Goal: Information Seeking & Learning: Learn about a topic

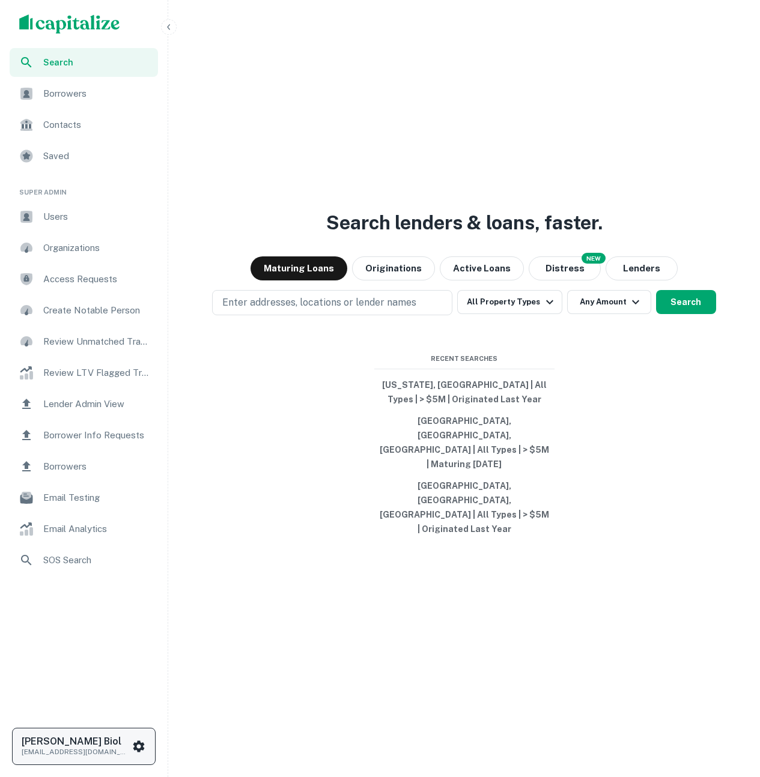
click at [136, 749] on icon "scrollable content" at bounding box center [138, 745] width 11 height 11
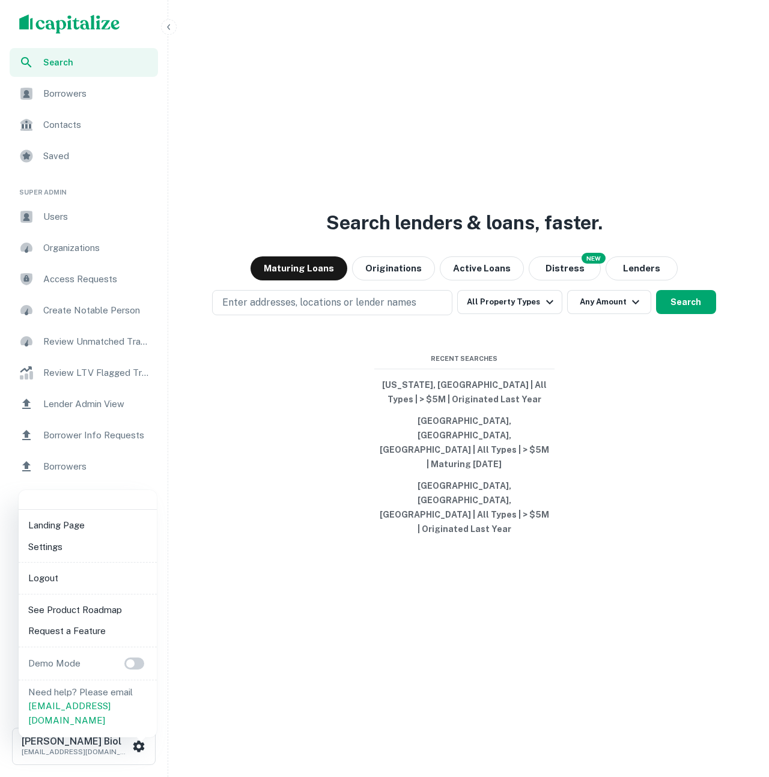
drag, startPoint x: 309, startPoint y: 699, endPoint x: 259, endPoint y: 665, distance: 59.6
click at [308, 699] on div at bounding box center [384, 388] width 769 height 777
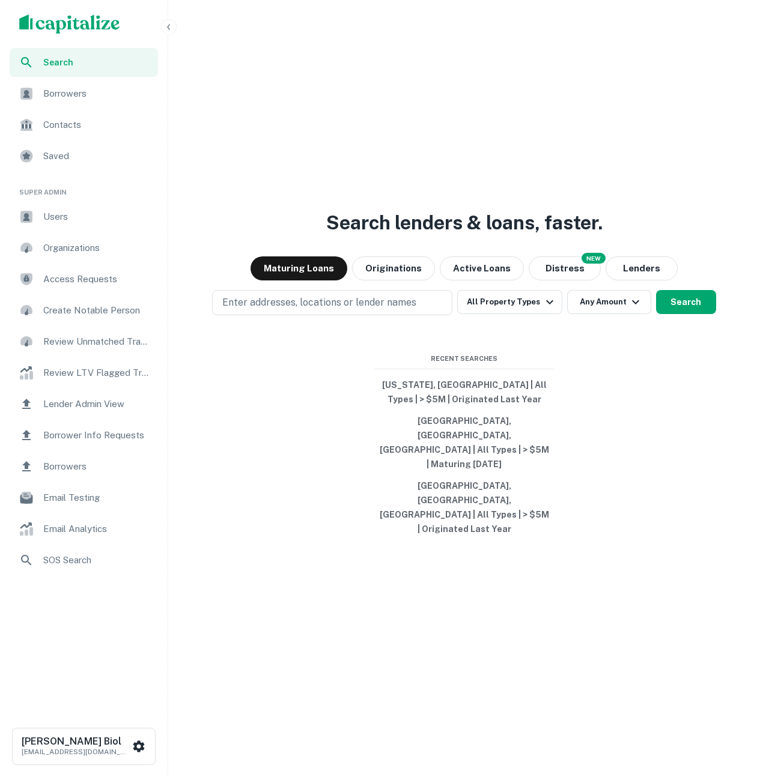
drag, startPoint x: 242, startPoint y: 88, endPoint x: 252, endPoint y: 141, distance: 53.2
click at [242, 88] on div "Search lenders & loans, faster. Maturing Loans Originations Active Loans NEW Di…" at bounding box center [464, 417] width 582 height 777
click at [321, 111] on div "Search lenders & loans, faster. Maturing Loans Originations Active Loans NEW Di…" at bounding box center [464, 417] width 582 height 777
click at [368, 153] on div "Search lenders & loans, faster. Maturing Loans Originations Active Loans NEW Di…" at bounding box center [464, 417] width 582 height 777
click at [410, 80] on div "Search lenders & loans, faster. Maturing Loans Originations Active Loans NEW Di…" at bounding box center [464, 417] width 582 height 777
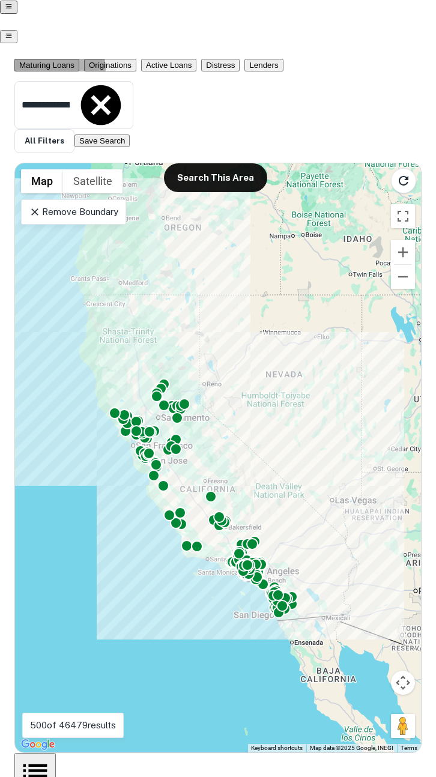
click at [56, 753] on button "View List" at bounding box center [34, 776] width 41 height 46
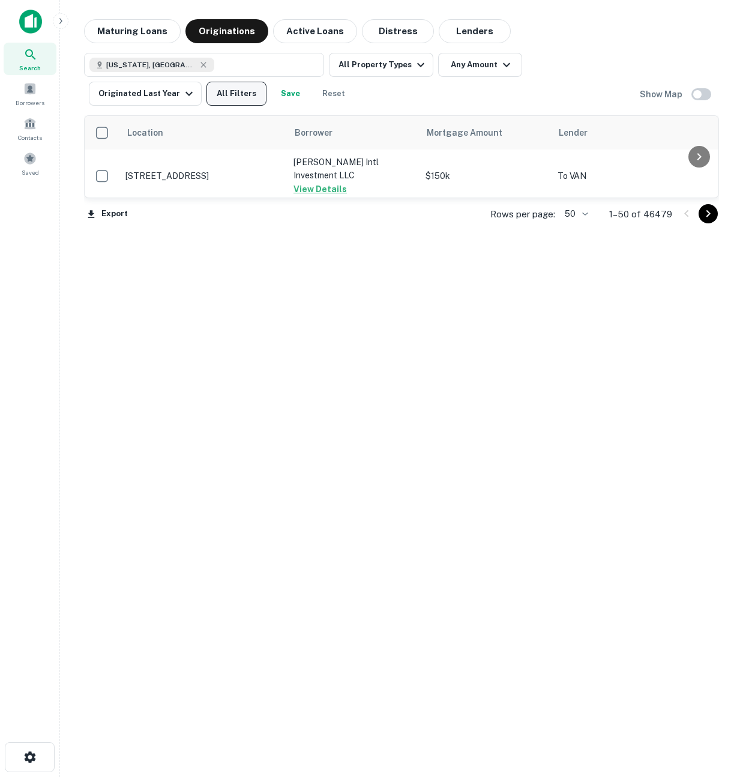
click at [207, 98] on button "All Filters" at bounding box center [237, 94] width 60 height 24
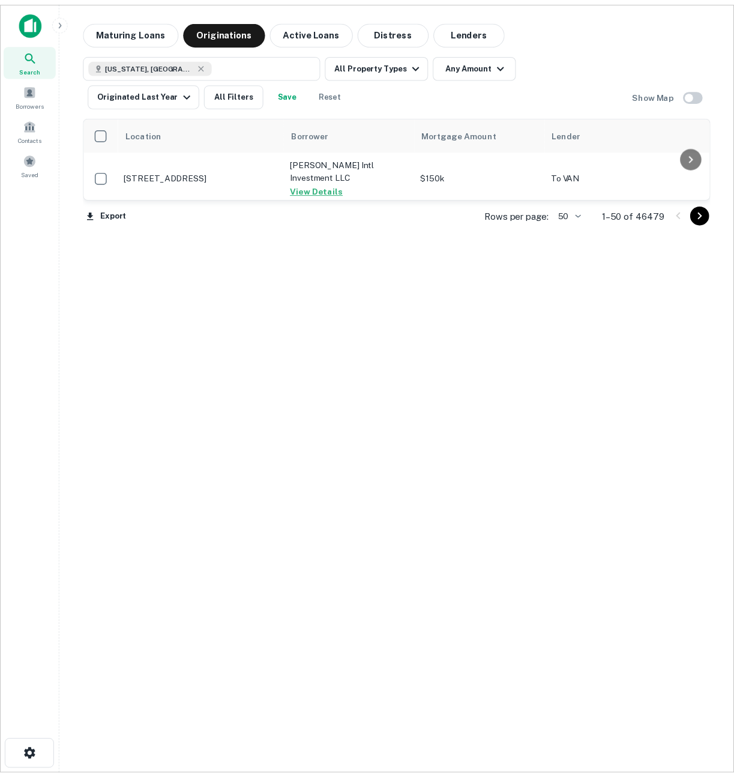
scroll to position [912, 0]
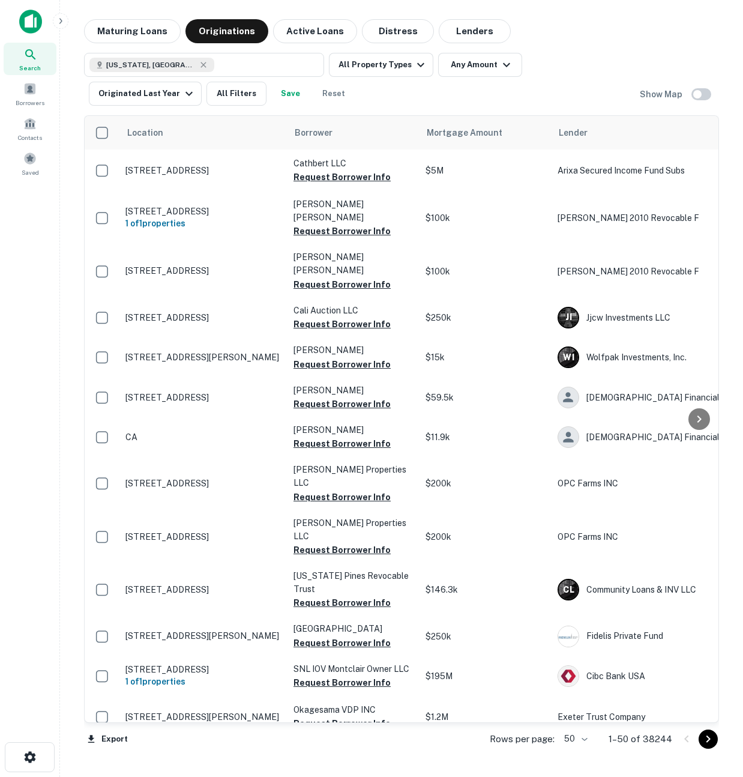
click at [709, 740] on icon "Go to next page" at bounding box center [709, 739] width 4 height 7
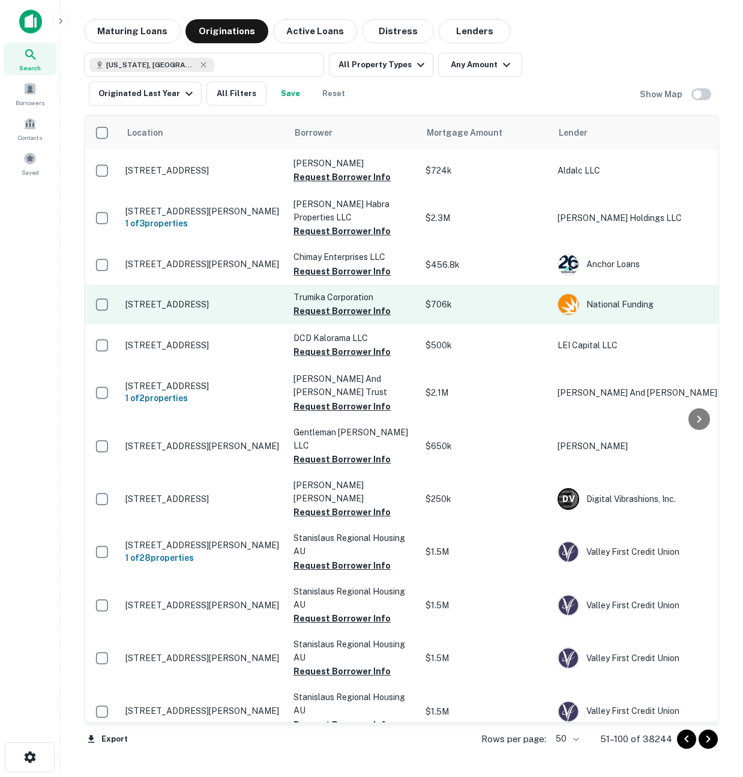
click at [240, 302] on p "303 W Avenue 38 Los Angeles, CA 90065" at bounding box center [204, 304] width 156 height 11
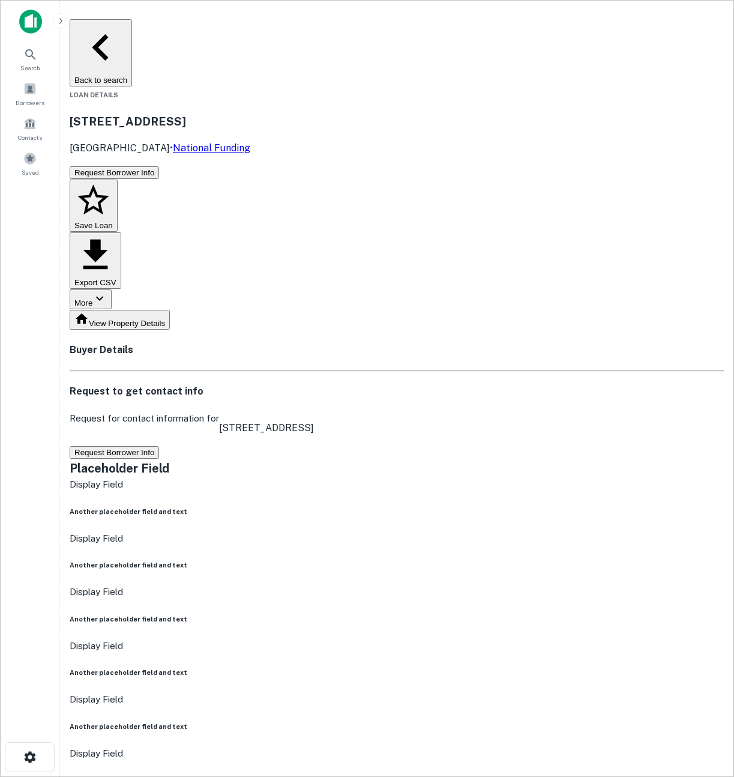
click at [95, 29] on icon "button" at bounding box center [100, 47] width 53 height 53
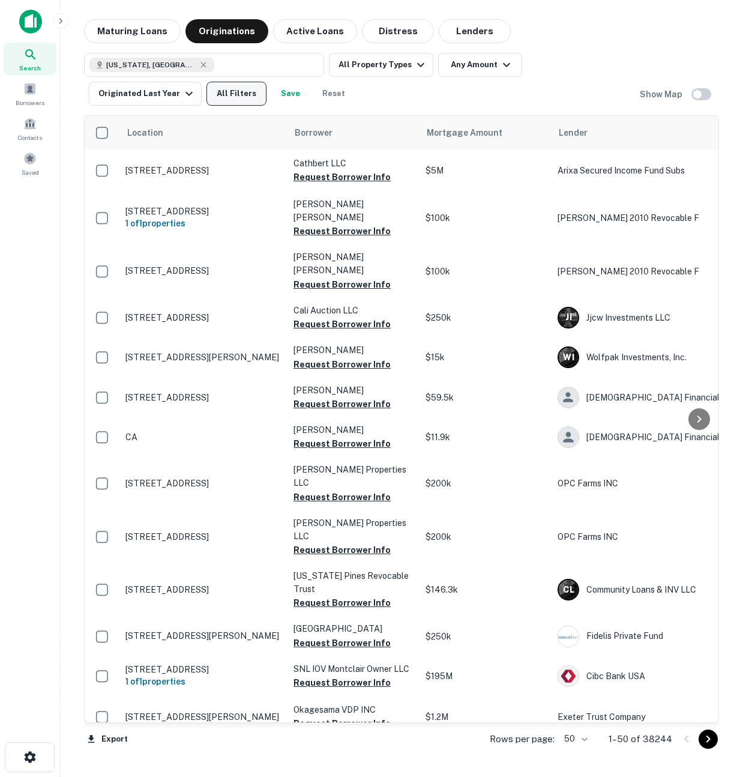
click at [207, 95] on button "All Filters" at bounding box center [237, 94] width 60 height 24
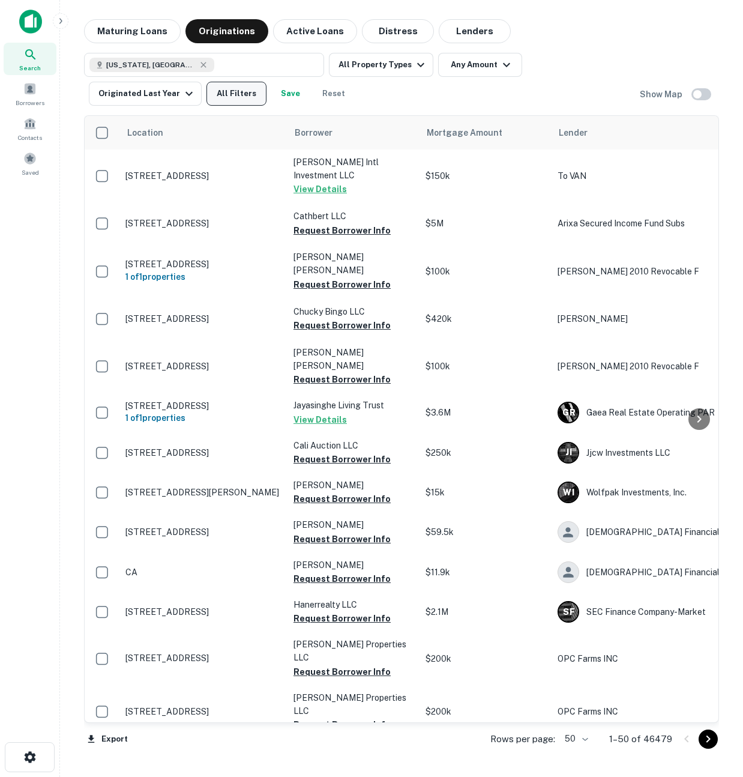
click at [207, 95] on button "All Filters" at bounding box center [237, 94] width 60 height 24
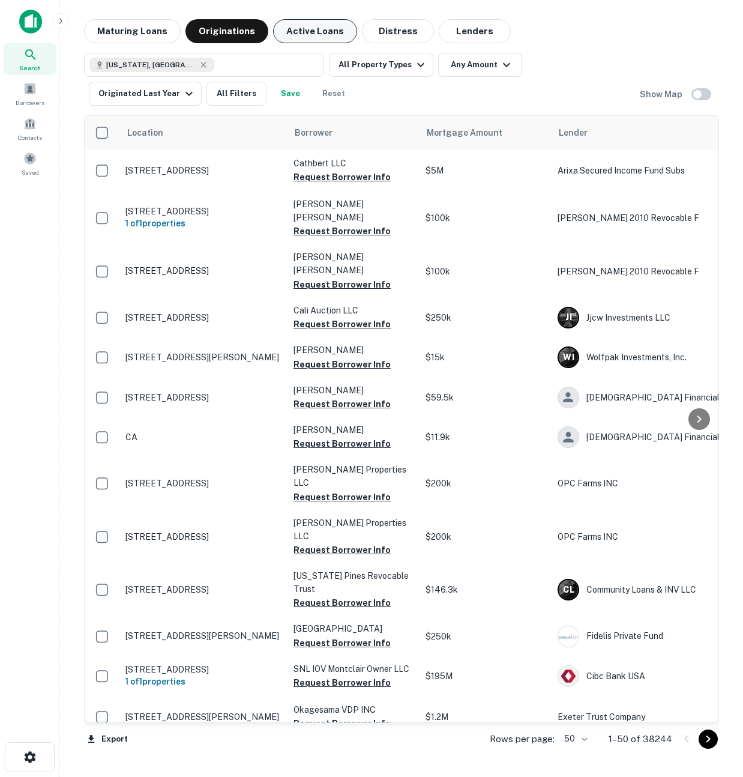
click at [298, 29] on button "Active Loans" at bounding box center [315, 31] width 84 height 24
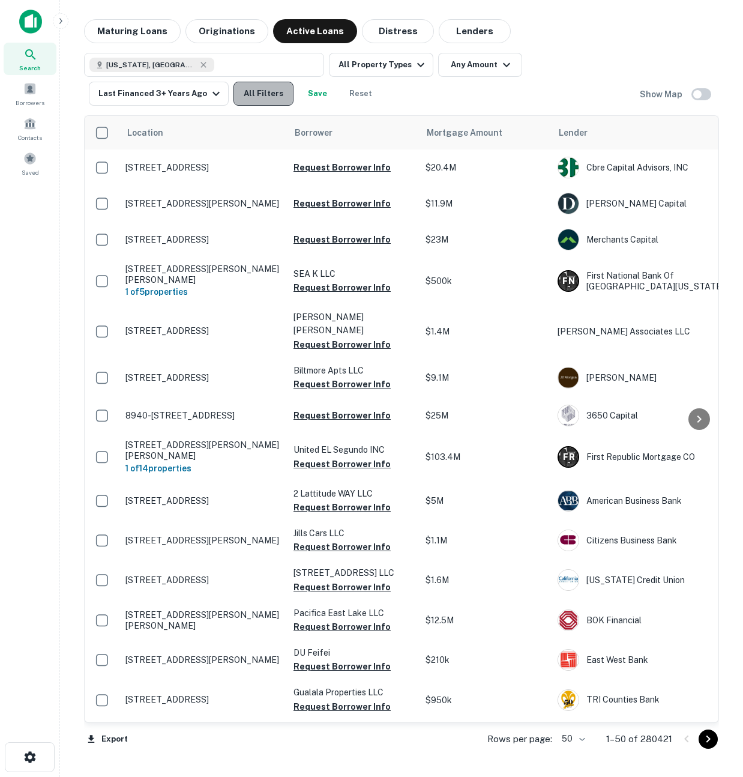
click at [245, 84] on button "All Filters" at bounding box center [264, 94] width 60 height 24
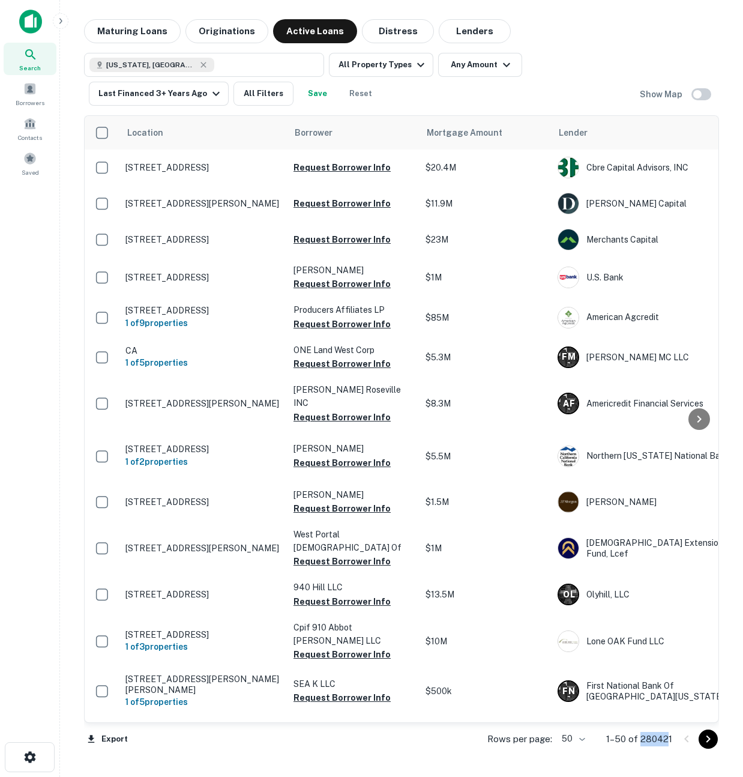
drag, startPoint x: 641, startPoint y: 742, endPoint x: 668, endPoint y: 740, distance: 27.7
click at [668, 740] on p "1–50 of 280421" at bounding box center [640, 739] width 66 height 14
click at [262, 90] on button "All Filters" at bounding box center [264, 94] width 60 height 24
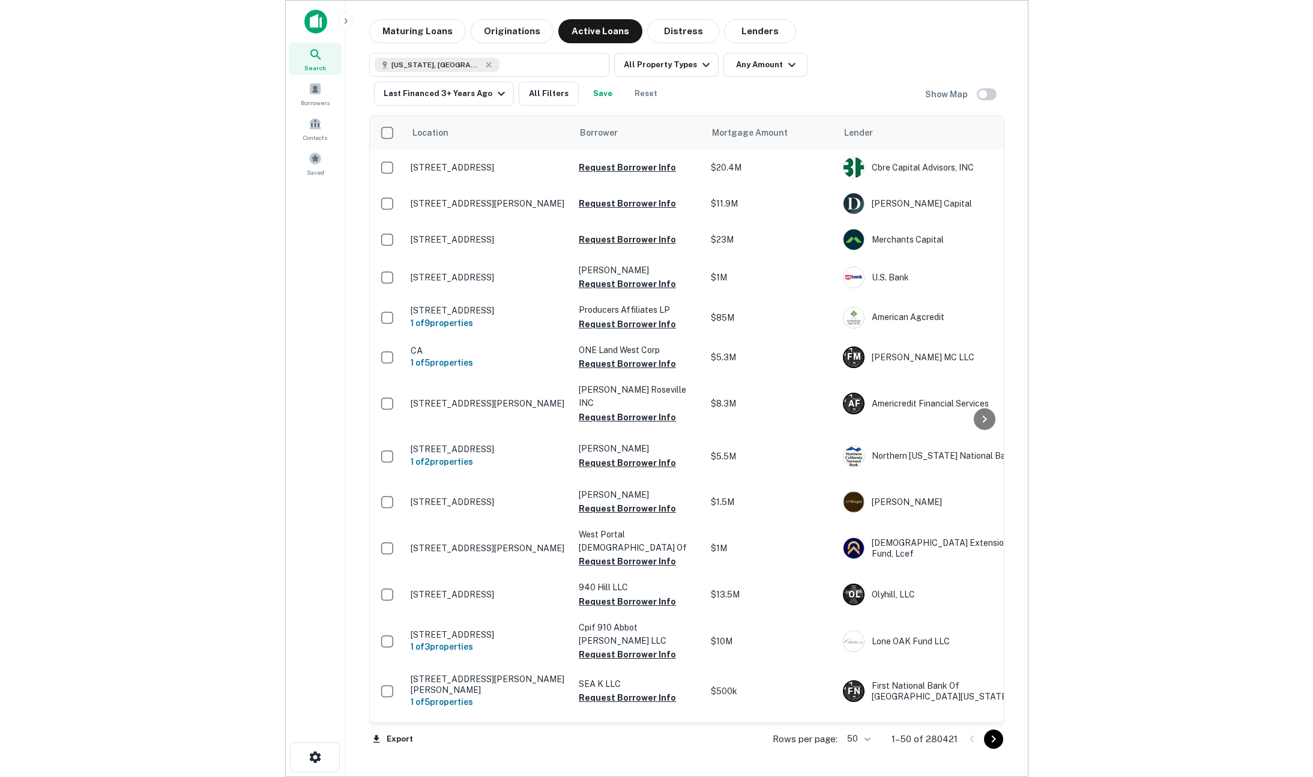
scroll to position [939, 0]
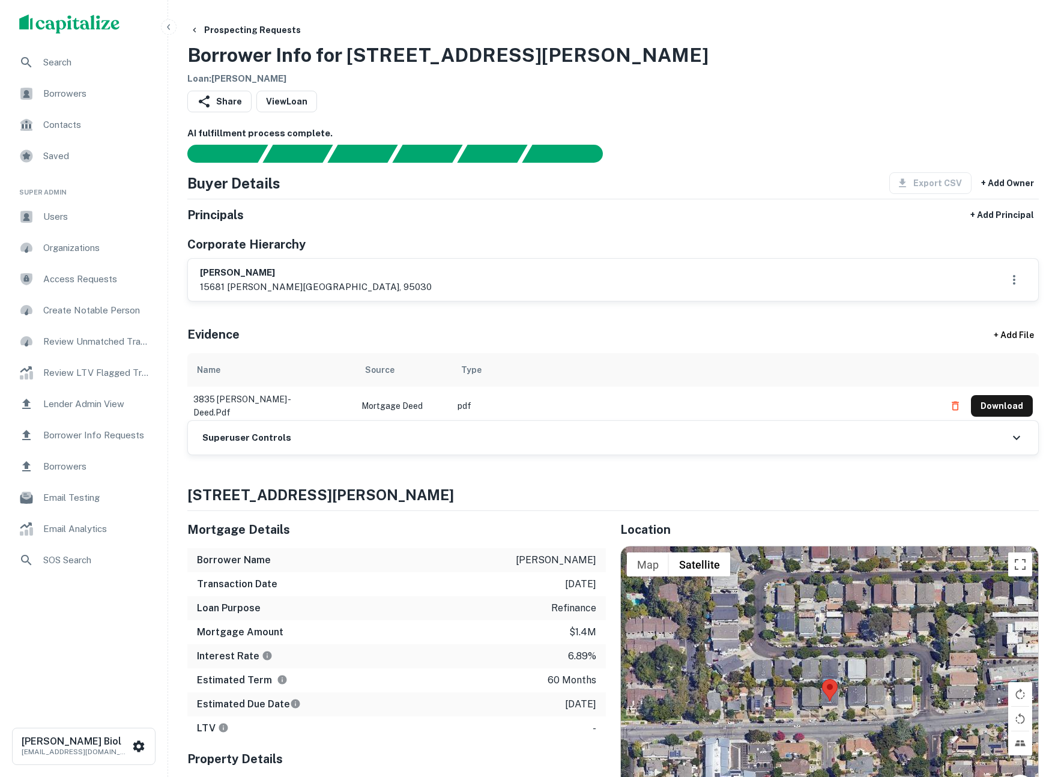
click at [78, 90] on span "Borrowers" at bounding box center [96, 93] width 107 height 14
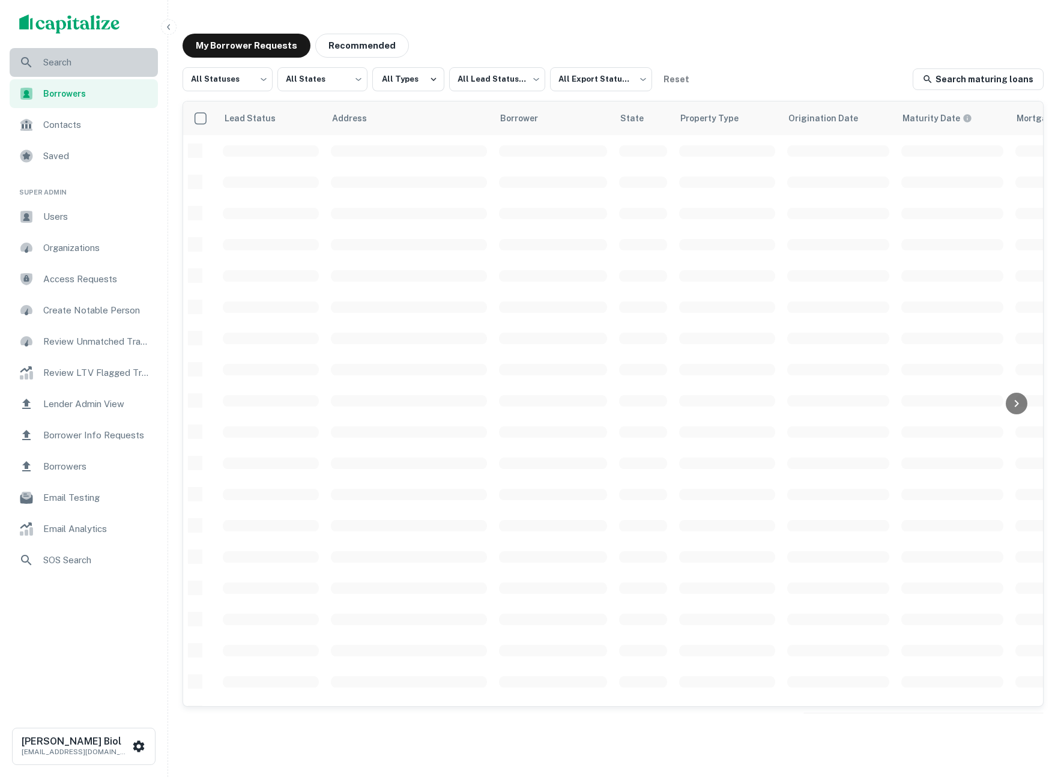
click at [54, 56] on span "Search" at bounding box center [96, 62] width 107 height 14
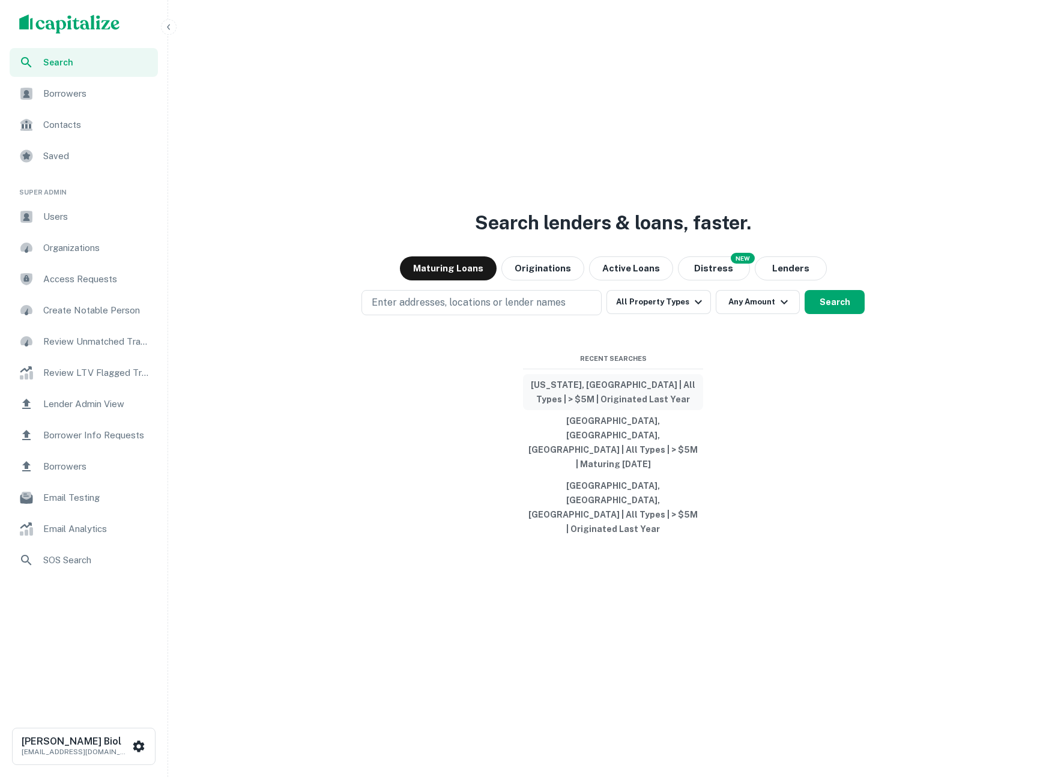
click at [573, 410] on button "California, USA | All Types | > $5M | Originated Last Year" at bounding box center [613, 392] width 180 height 36
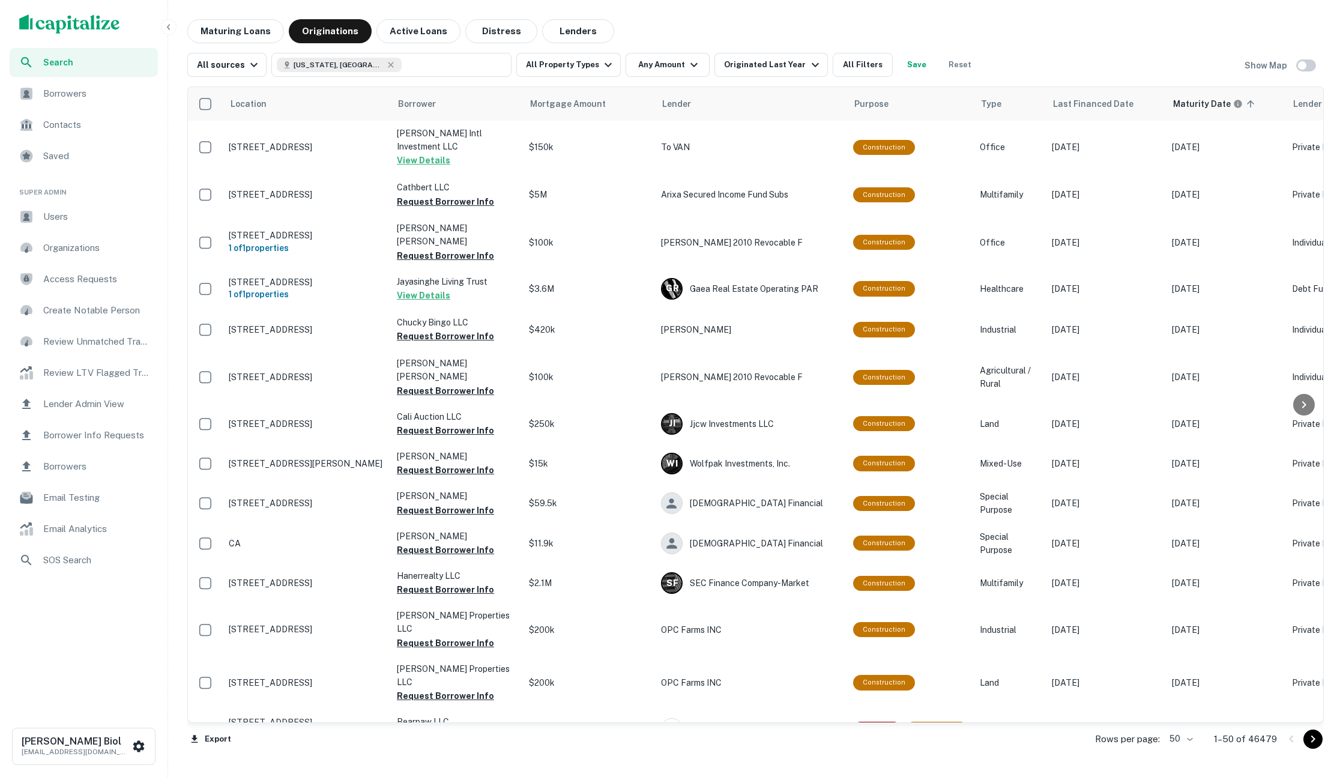
drag, startPoint x: 902, startPoint y: 22, endPoint x: 889, endPoint y: 8, distance: 19.6
click at [902, 22] on div "Maturing Loans Originations Active Loans Distress Lenders" at bounding box center [755, 31] width 1137 height 24
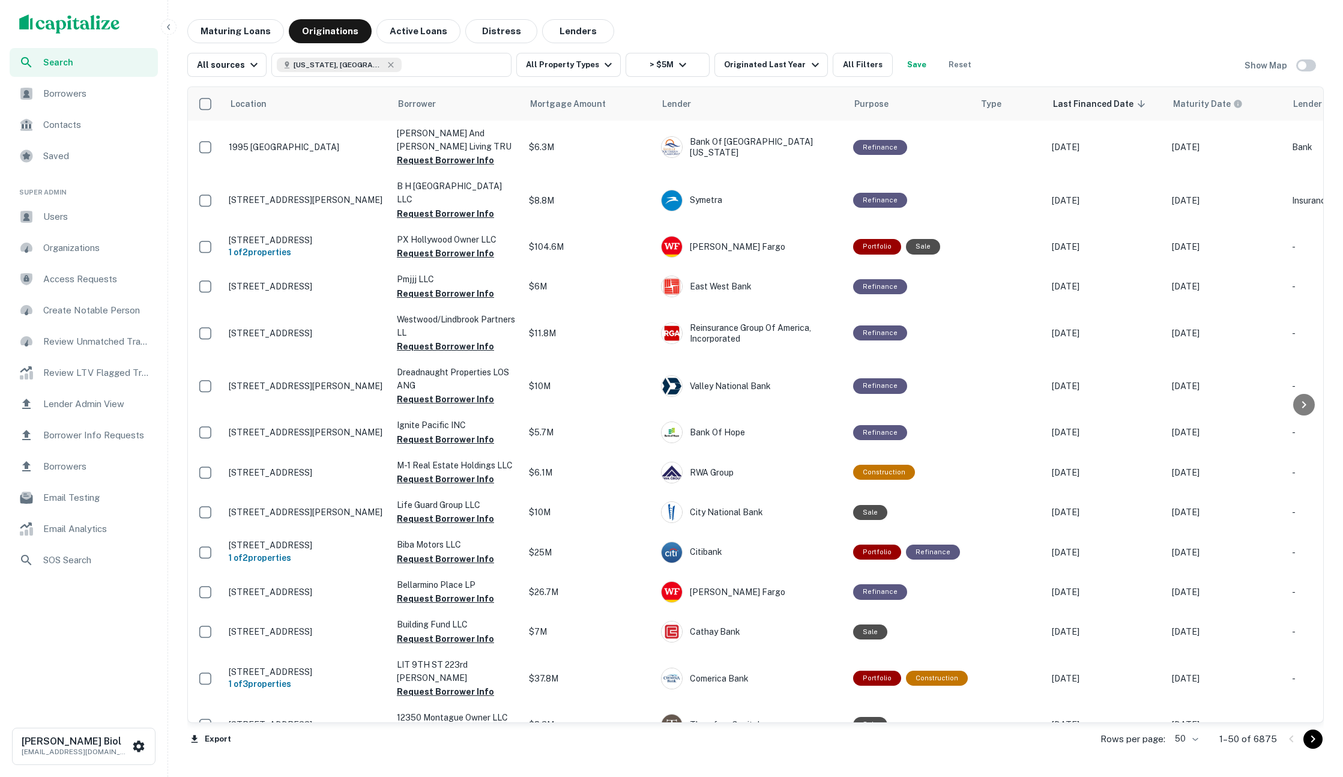
click at [1092, 28] on div "Maturing Loans Originations Active Loans Distress Lenders" at bounding box center [755, 31] width 1137 height 24
